Goal: Task Accomplishment & Management: Use online tool/utility

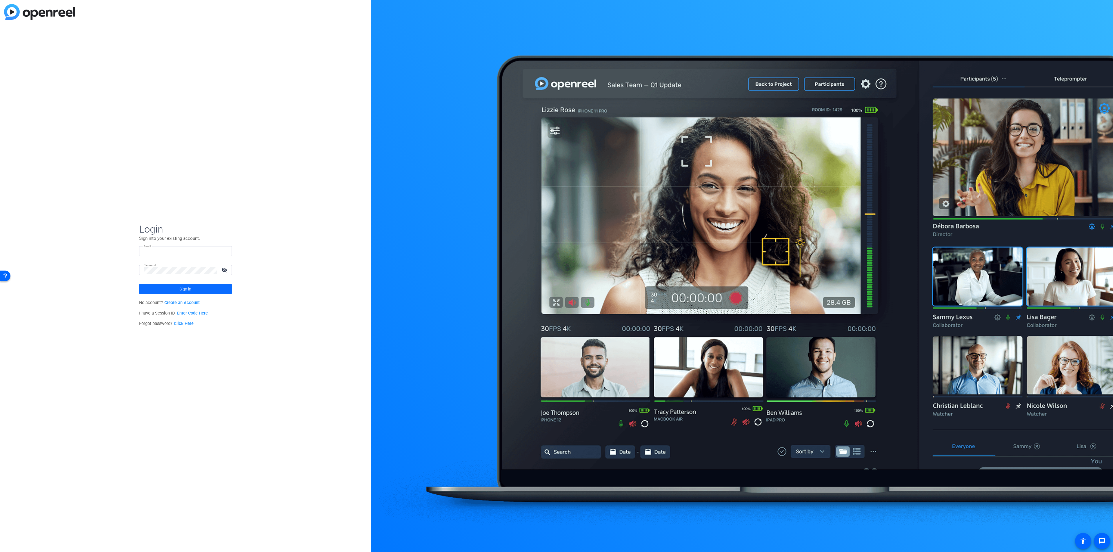
type input "pattijo.lambert@thermofisher.com"
click at [196, 288] on span at bounding box center [185, 289] width 93 height 14
click at [156, 289] on span "Thermo Fisher Scientific" at bounding box center [186, 290] width 72 height 5
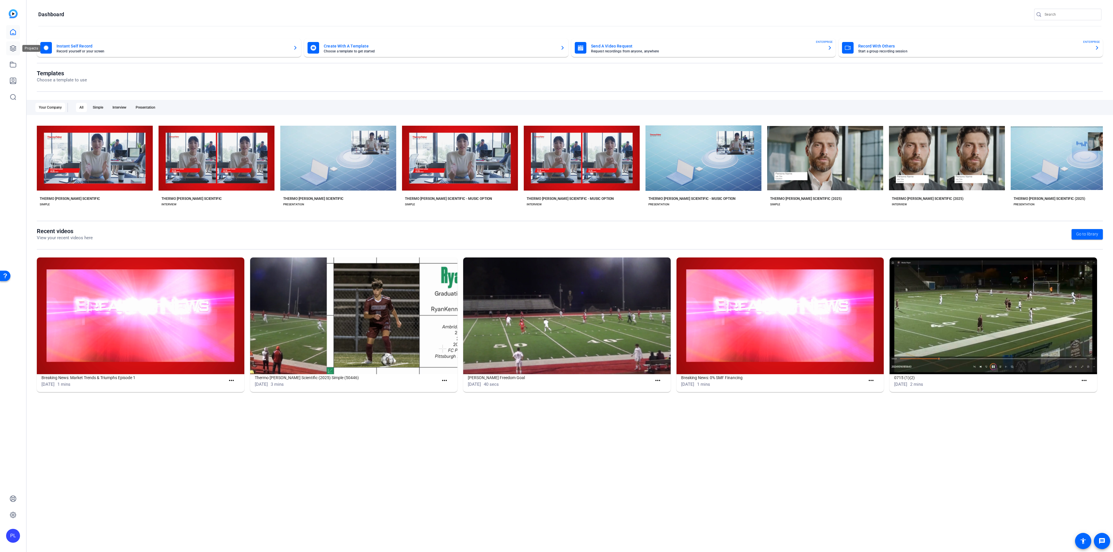
click at [11, 48] on icon at bounding box center [13, 48] width 7 height 7
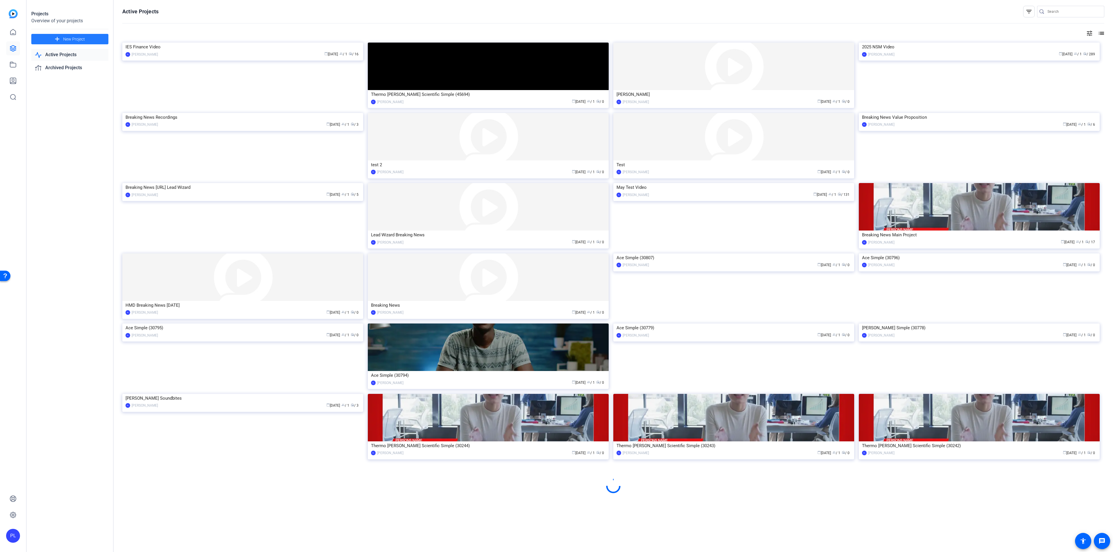
click at [70, 36] on span "New Project" at bounding box center [74, 39] width 22 height 6
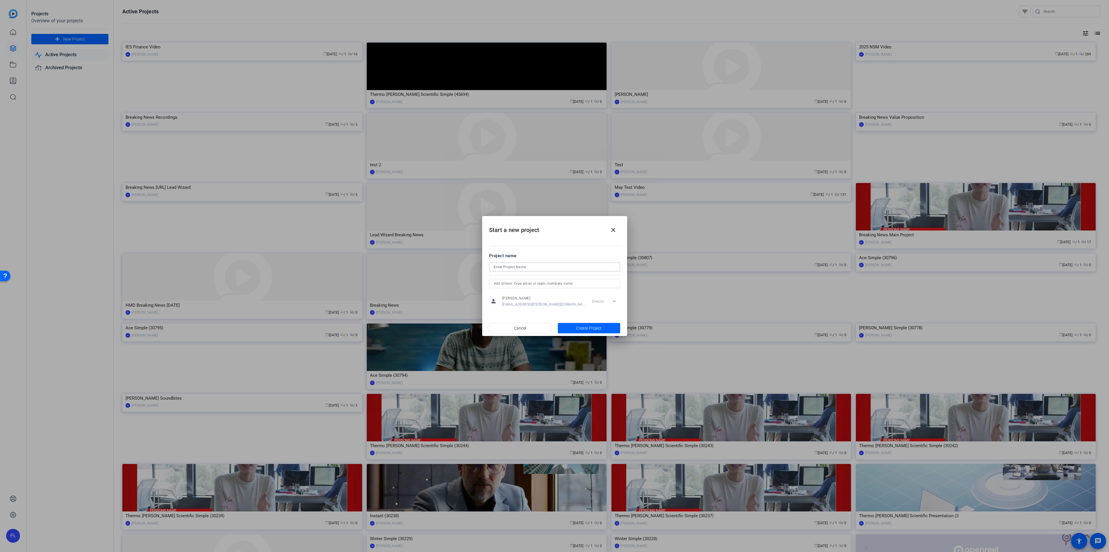
click at [510, 269] on input at bounding box center [555, 267] width 122 height 7
type input "TechLab video"
click at [585, 328] on span "Create Project" at bounding box center [589, 329] width 26 height 6
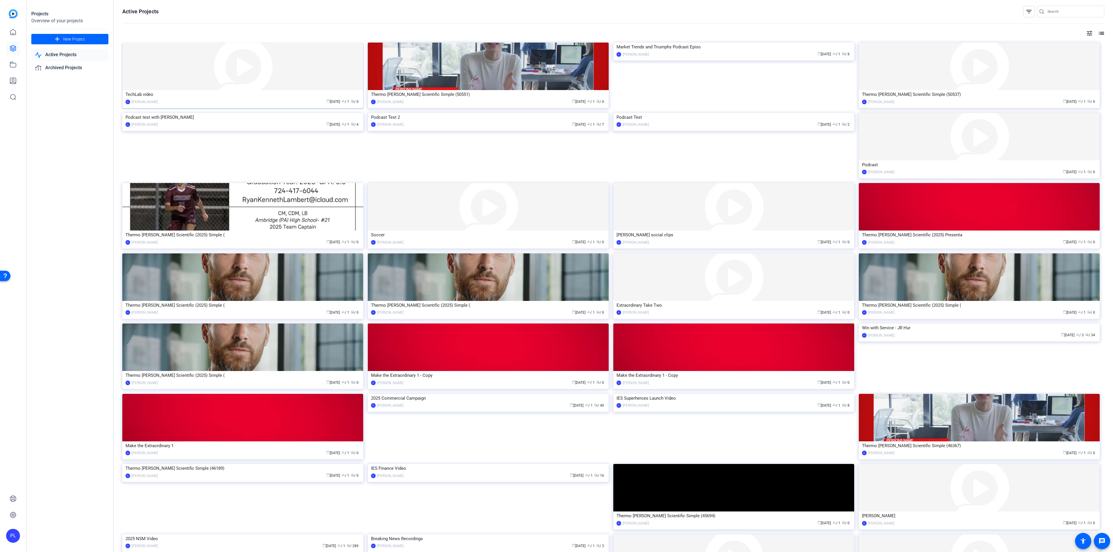
click at [176, 59] on img at bounding box center [242, 67] width 241 height 48
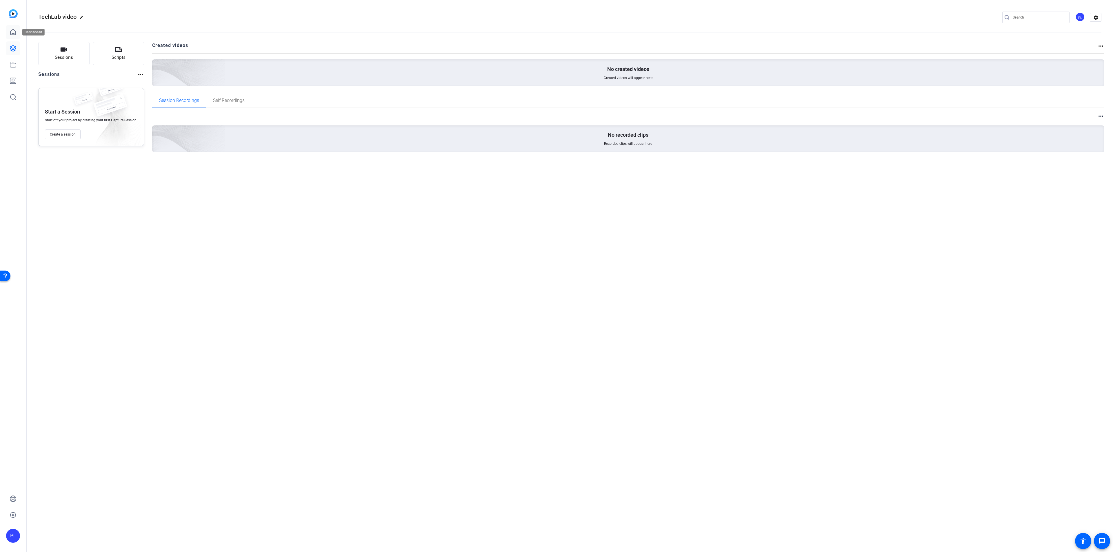
click at [14, 36] on link at bounding box center [13, 32] width 14 height 14
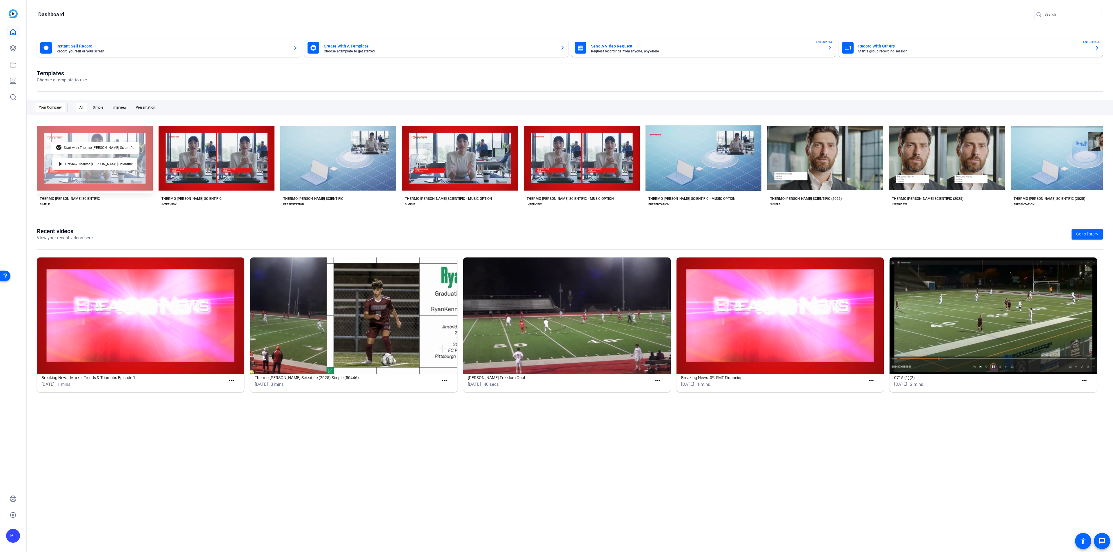
click at [88, 155] on div "check_circle Start with Thermo Fisher Scientific play_arrow Preview Thermo Fish…" at bounding box center [95, 158] width 116 height 71
click at [103, 176] on div "check_circle Start with Thermo Fisher Scientific play_arrow Preview Thermo Fish…" at bounding box center [95, 158] width 116 height 71
click at [94, 146] on span "Start with Thermo Fisher Scientific" at bounding box center [99, 147] width 70 height 3
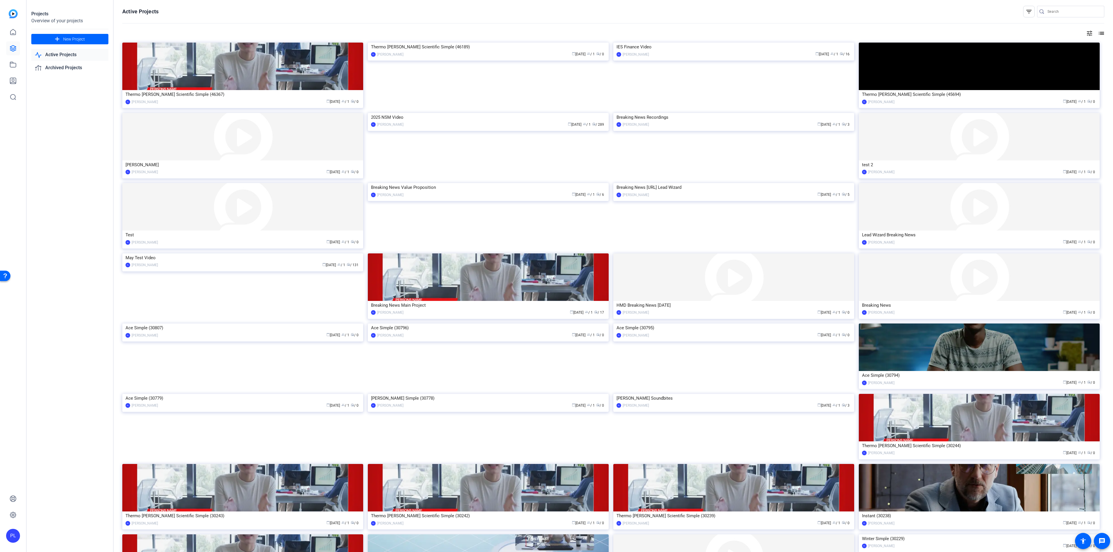
click at [63, 52] on link "Active Projects" at bounding box center [69, 55] width 77 height 12
click at [9, 34] on link at bounding box center [13, 32] width 14 height 14
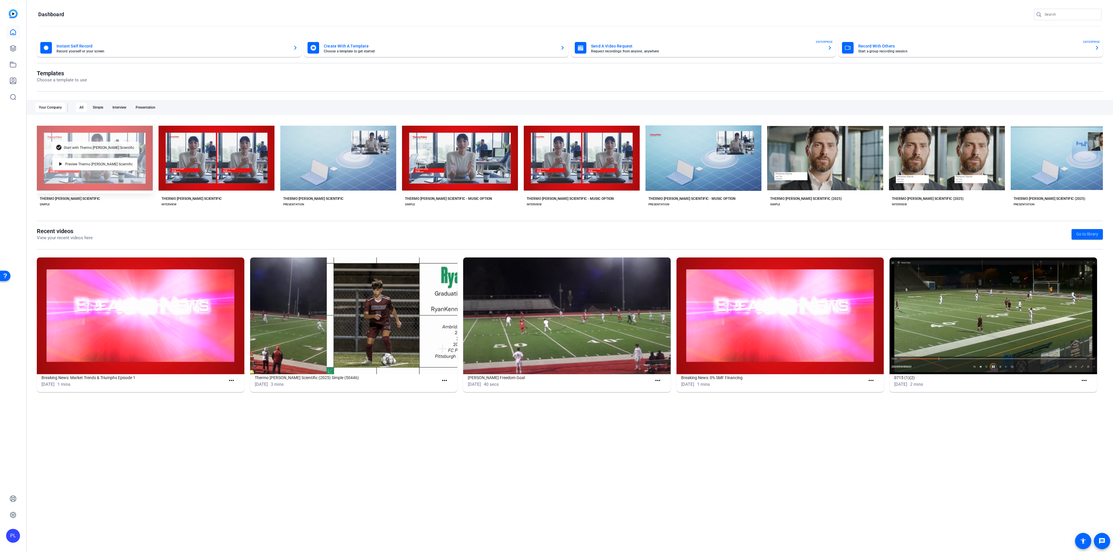
click at [72, 148] on div "check_circle Start with Thermo Fisher Scientific" at bounding box center [95, 148] width 88 height 12
